Goal: Navigation & Orientation: Find specific page/section

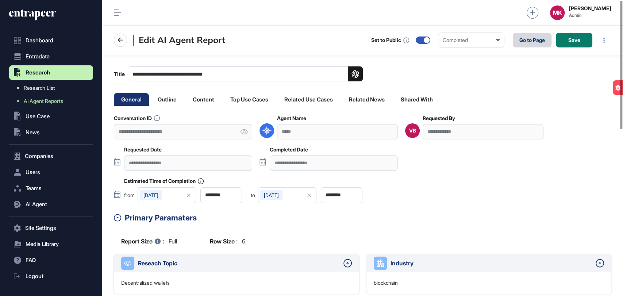
click at [521, 43] on link "Go to Page" at bounding box center [532, 40] width 39 height 15
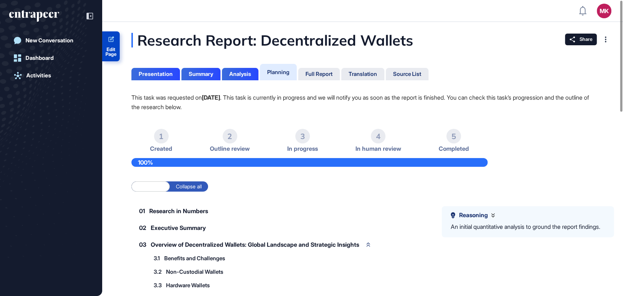
click at [112, 43] on link "Edit Page" at bounding box center [111, 46] width 18 height 30
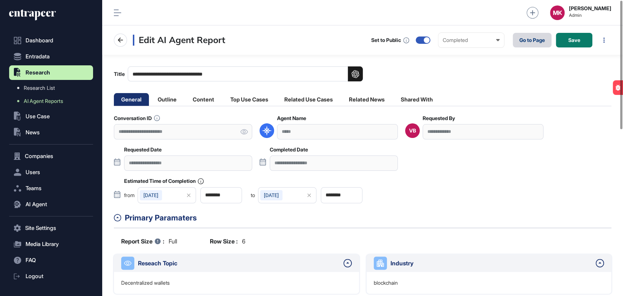
click at [525, 38] on link "Go to Page" at bounding box center [532, 40] width 39 height 15
